Goal: Contribute content

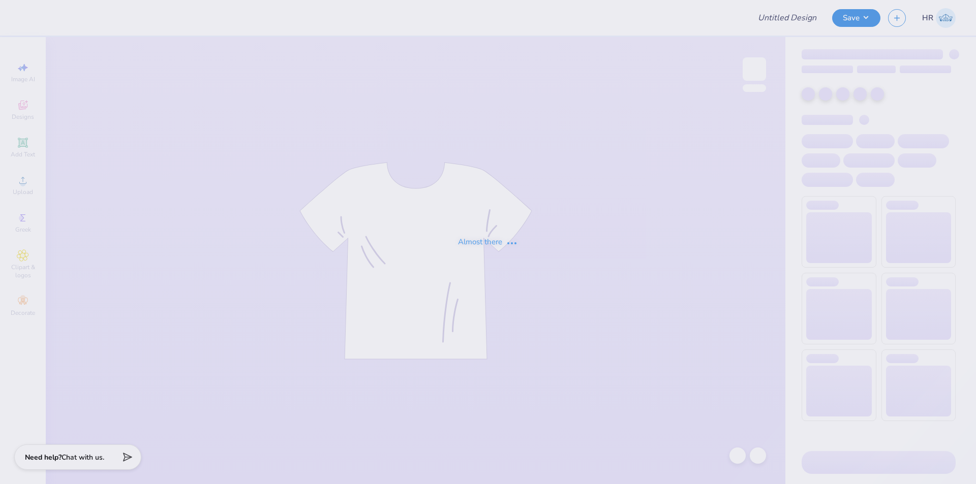
type input "[GEOGRAPHIC_DATA] : [PERSON_NAME]"
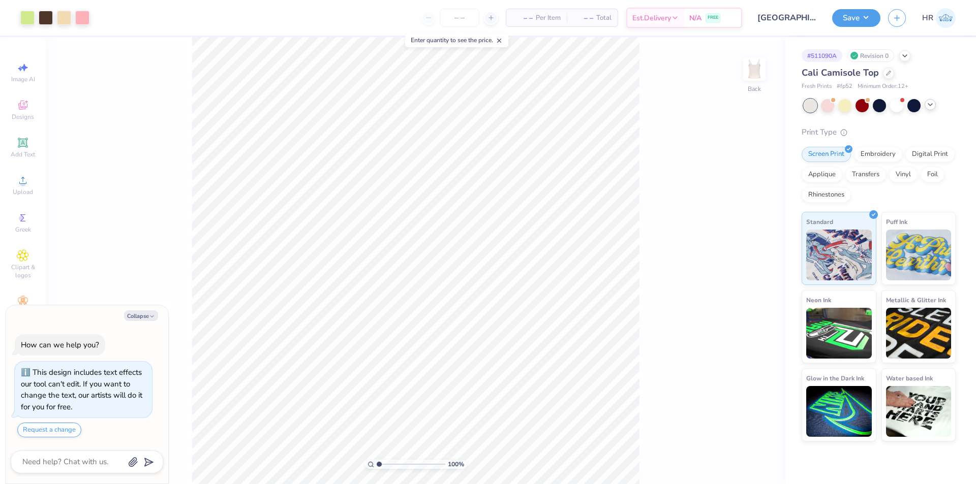
click at [934, 108] on icon at bounding box center [930, 105] width 8 height 8
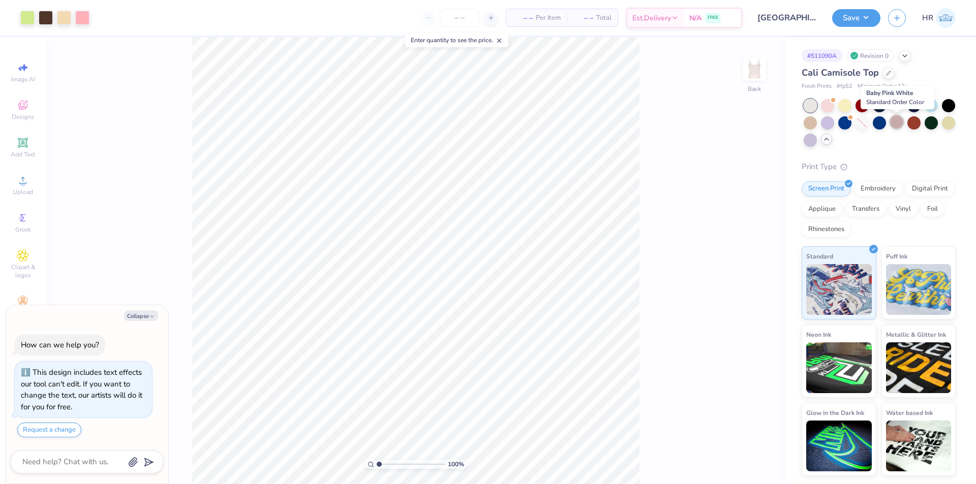
click at [900, 127] on div at bounding box center [896, 121] width 13 height 13
type textarea "x"
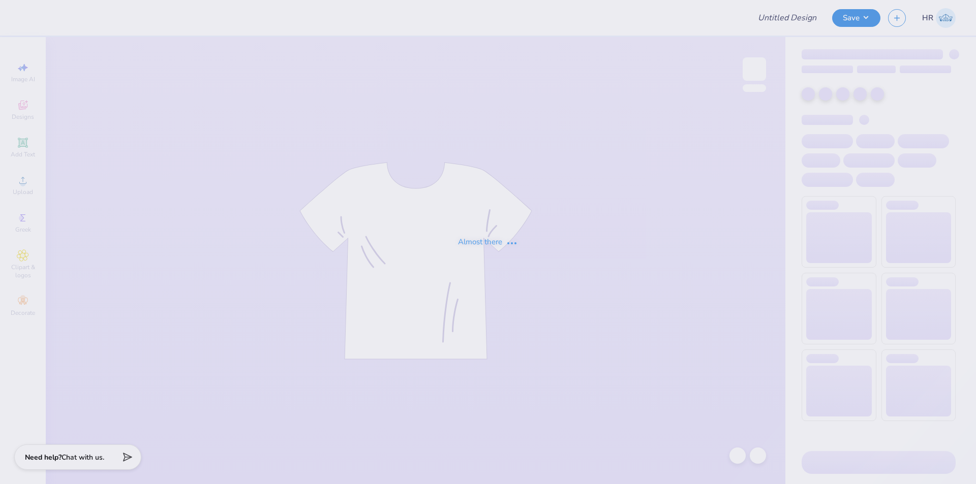
type input "[GEOGRAPHIC_DATA] : [PERSON_NAME]"
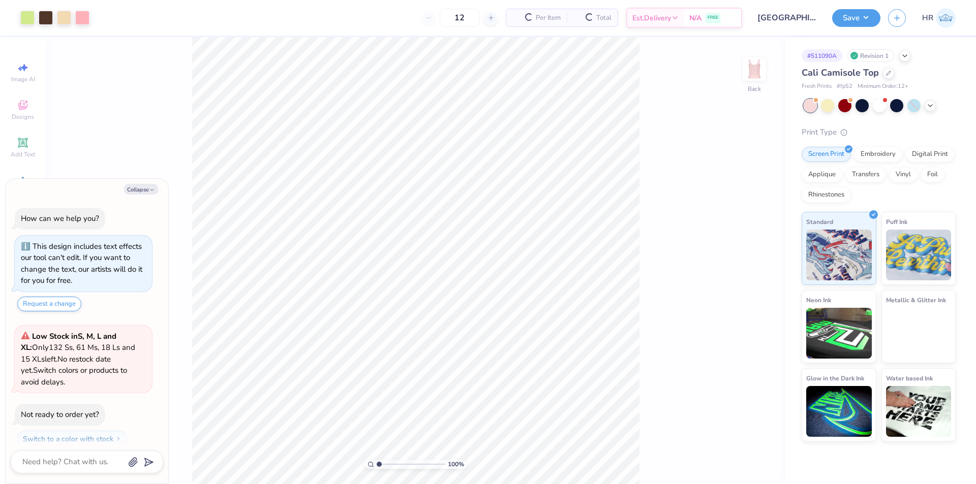
scroll to position [29, 0]
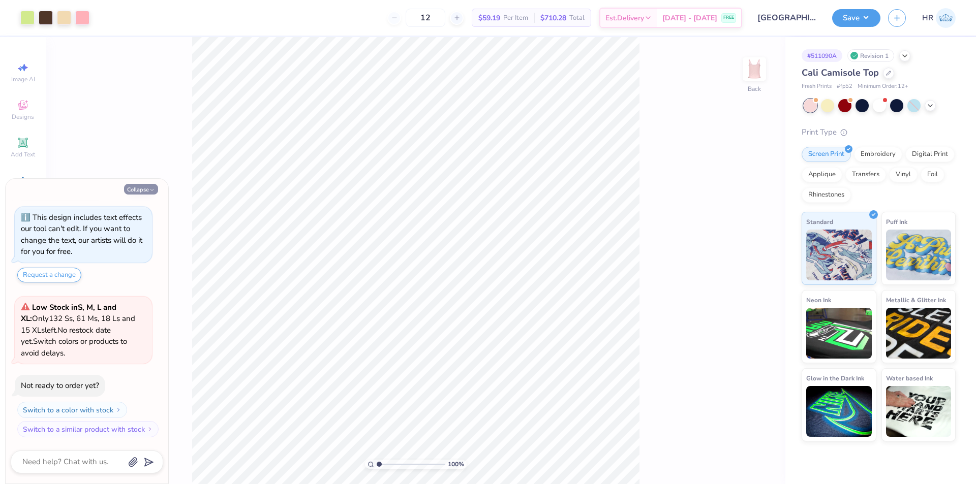
click at [153, 190] on icon "button" at bounding box center [152, 190] width 6 height 6
type textarea "x"
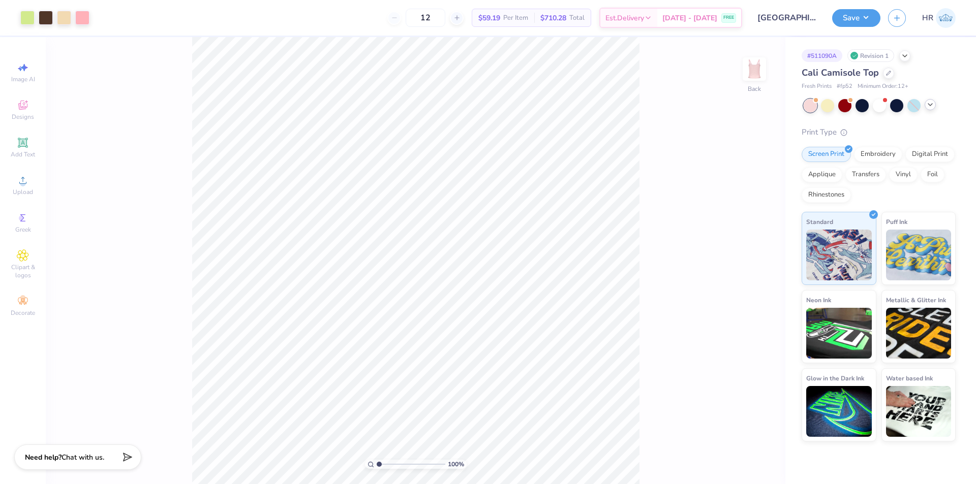
click at [934, 104] on icon at bounding box center [930, 105] width 8 height 8
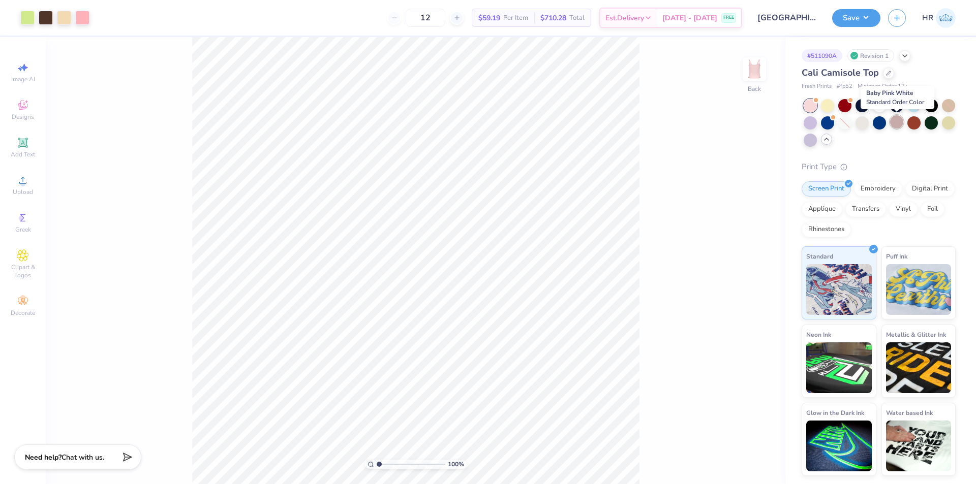
click at [900, 119] on div at bounding box center [896, 121] width 13 height 13
